Goal: Transaction & Acquisition: Purchase product/service

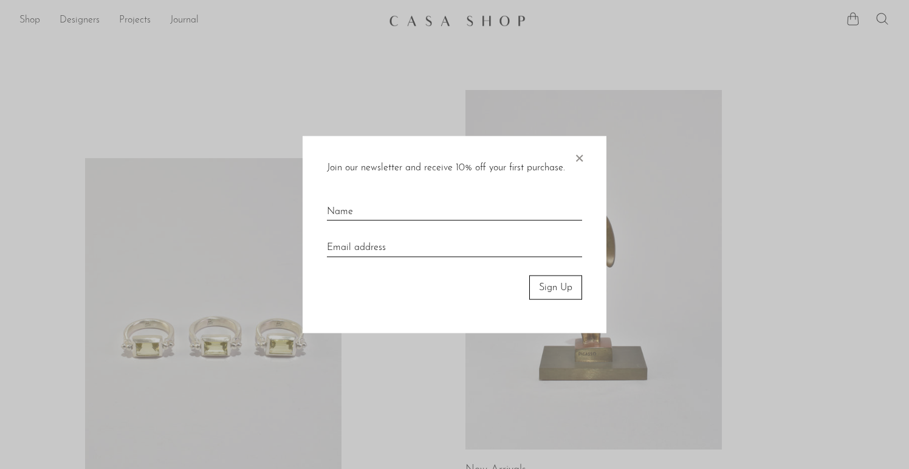
click at [580, 151] on span "×" at bounding box center [579, 155] width 12 height 39
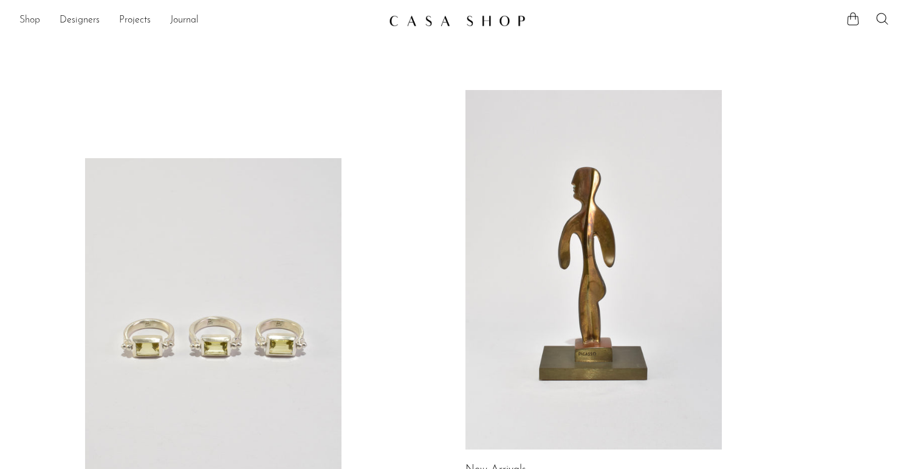
click at [31, 19] on link "Shop" at bounding box center [29, 21] width 21 height 16
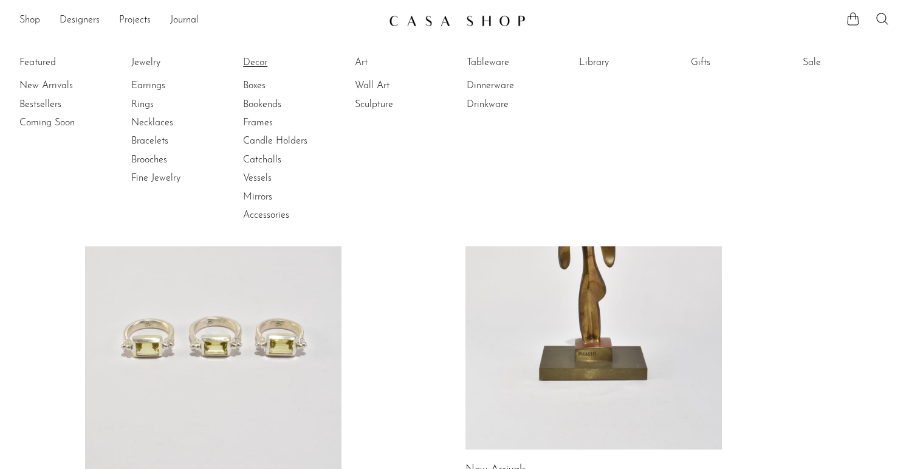
click at [255, 62] on link "Decor" at bounding box center [288, 62] width 91 height 13
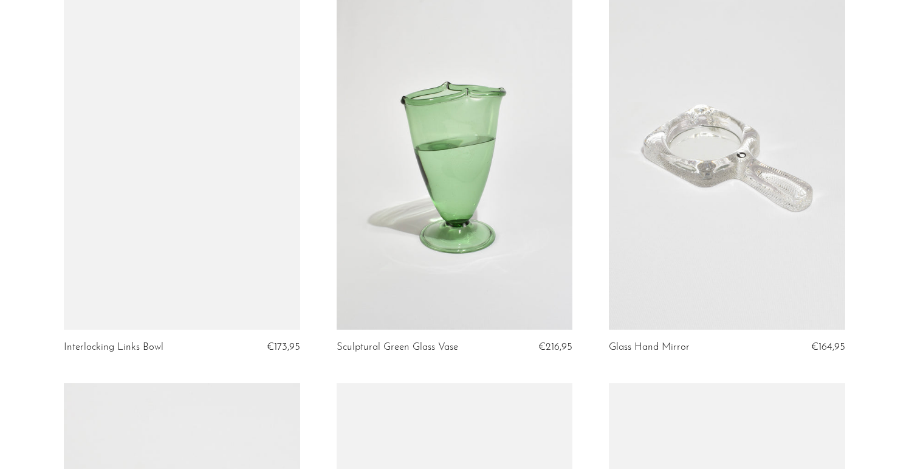
scroll to position [1652, 0]
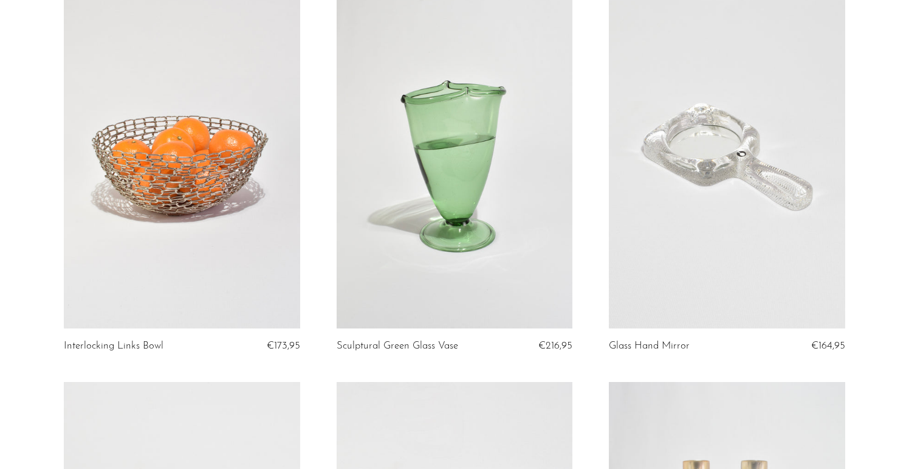
click at [481, 180] on link at bounding box center [455, 163] width 236 height 331
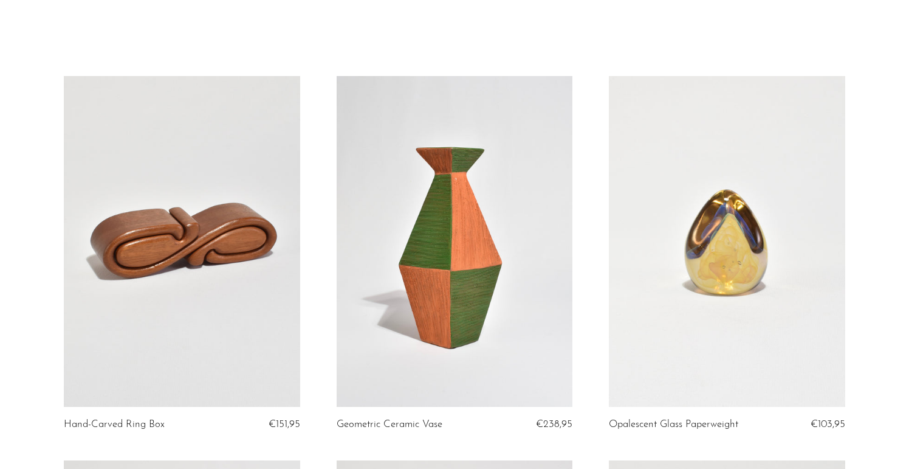
scroll to position [0, 0]
